Goal: Task Accomplishment & Management: Complete application form

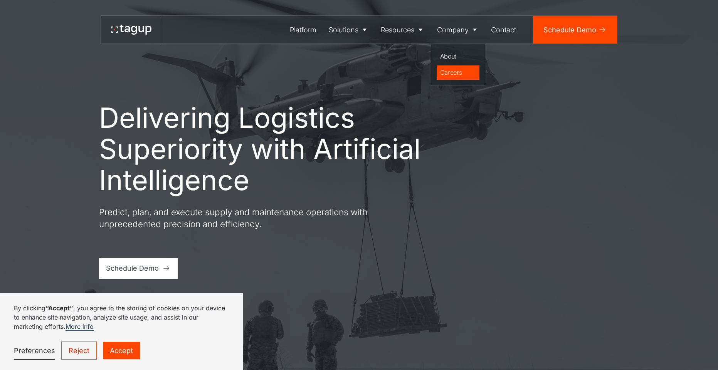
click at [453, 72] on div "Careers" at bounding box center [458, 72] width 36 height 9
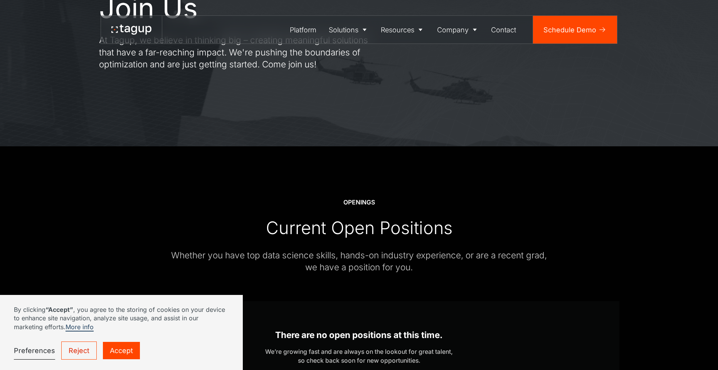
scroll to position [139, 0]
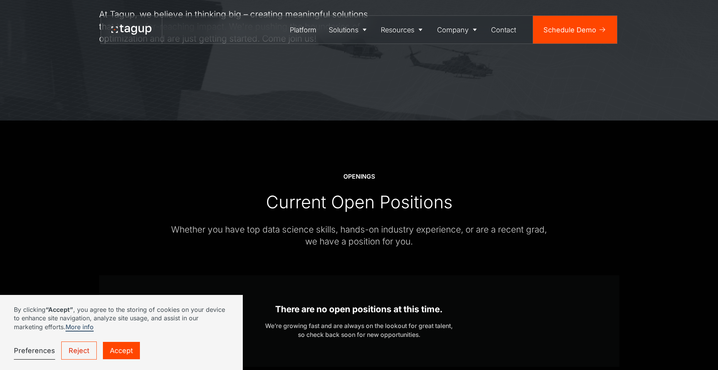
click at [70, 345] on link "Reject" at bounding box center [78, 351] width 35 height 18
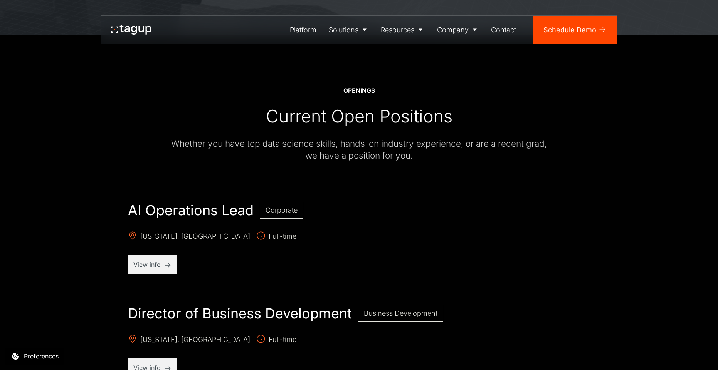
scroll to position [185, 0]
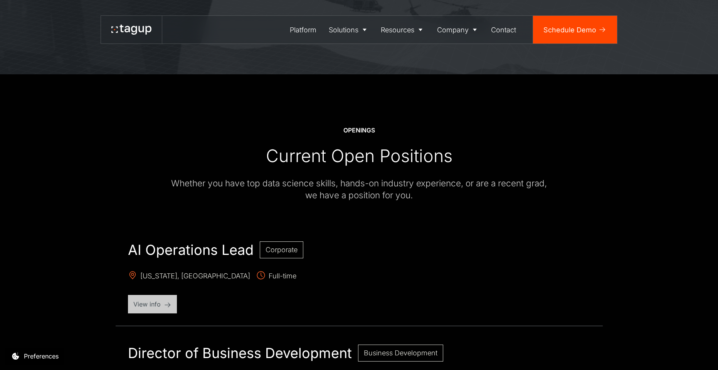
click at [148, 308] on p "View info" at bounding box center [152, 304] width 38 height 9
